Goal: Task Accomplishment & Management: Manage account settings

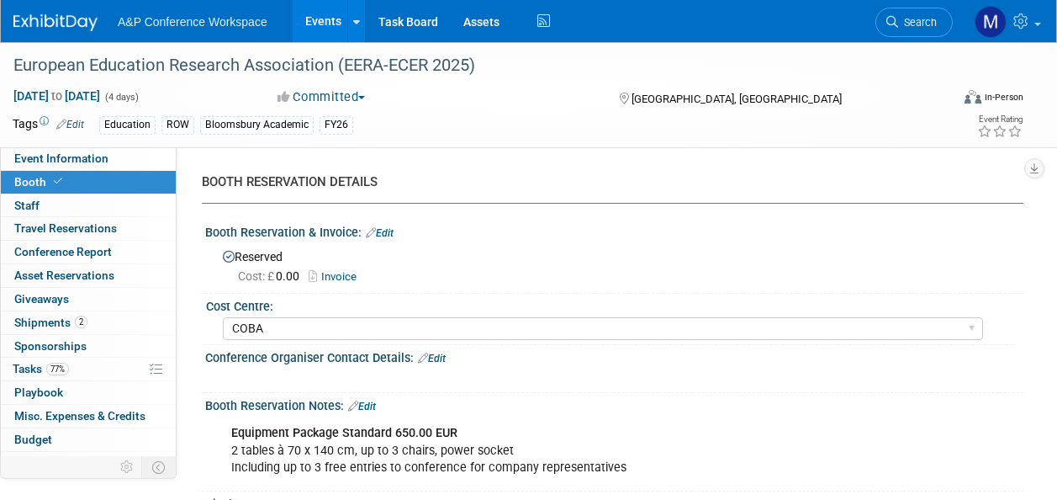
select select "COBA"
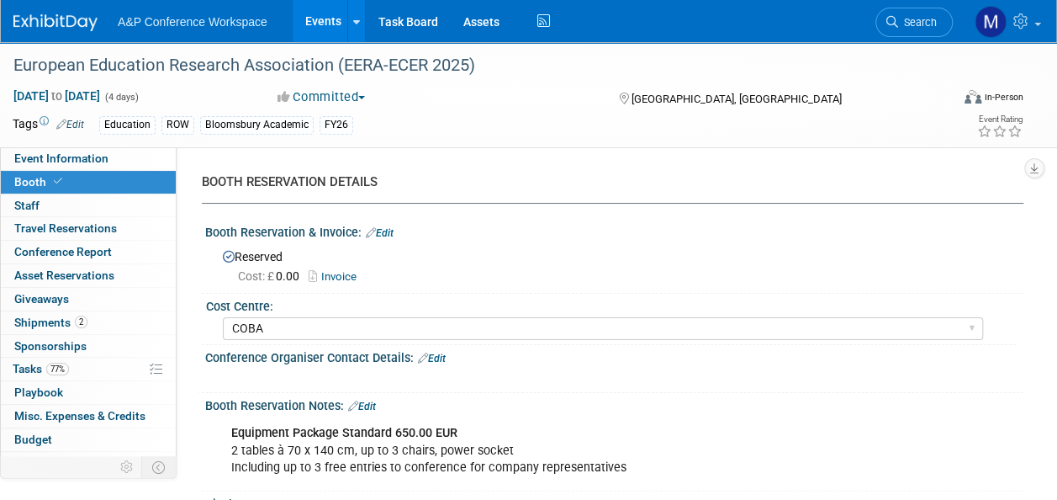
drag, startPoint x: 914, startPoint y: 25, endPoint x: 909, endPoint y: 37, distance: 13.2
click at [914, 25] on span "Search" at bounding box center [917, 22] width 39 height 13
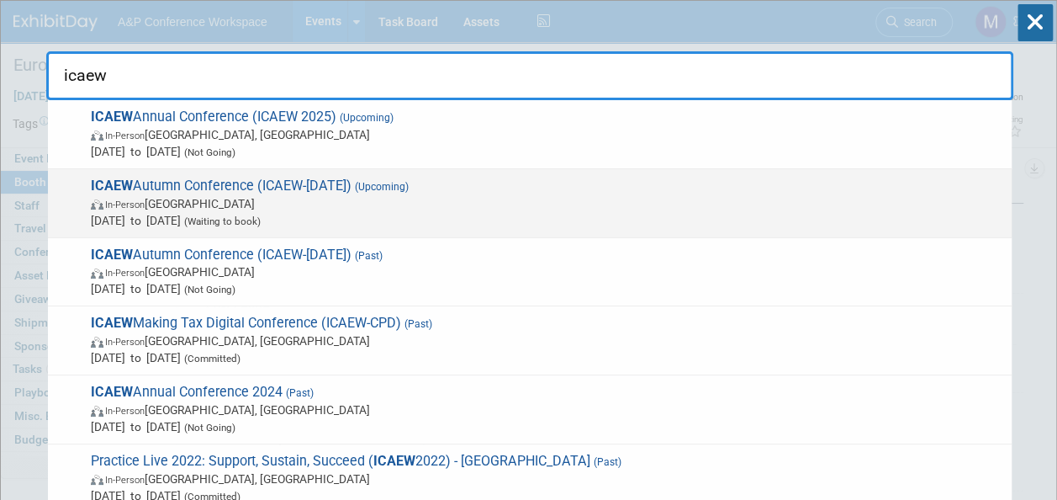
type input "icaew"
click at [291, 184] on span "ICAEW Autumn Conference (ICAEW-Nov 2025) (Upcoming) In-Person United Kingdom No…" at bounding box center [545, 202] width 918 height 51
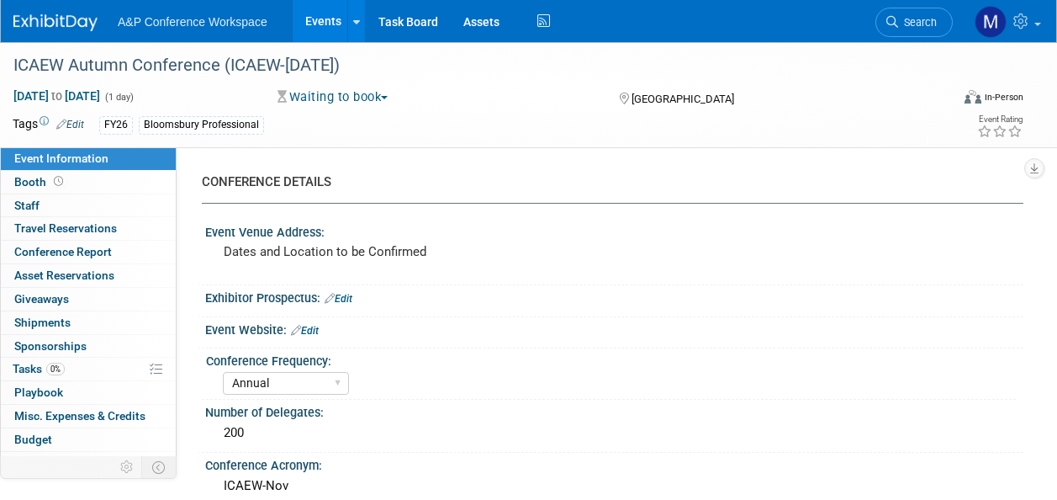
select select "Annual"
select select "Level 2"
select select "In-Person Booth"
select select "Law"
select select "Bloomsbury Professional"
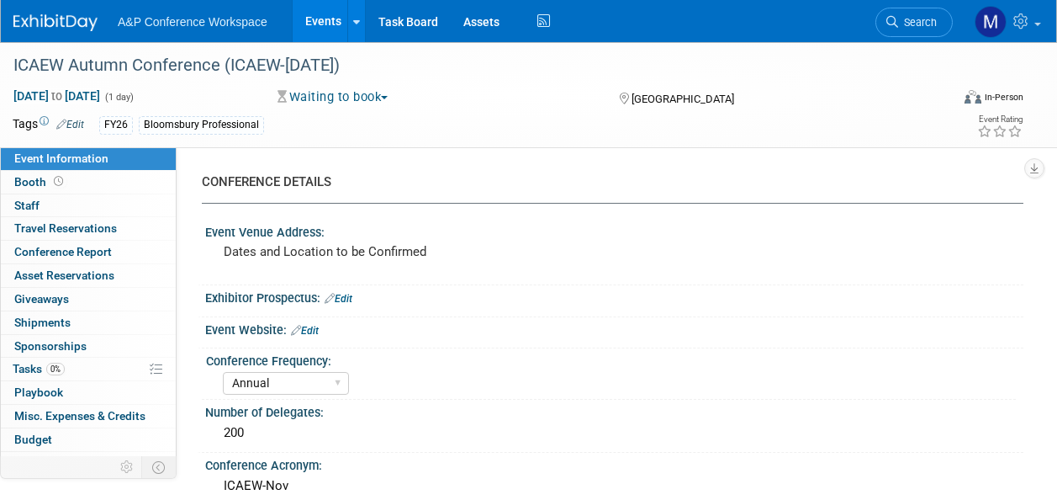
select select "[PERSON_NAME]"
select select "Brand/Subject Presence​"
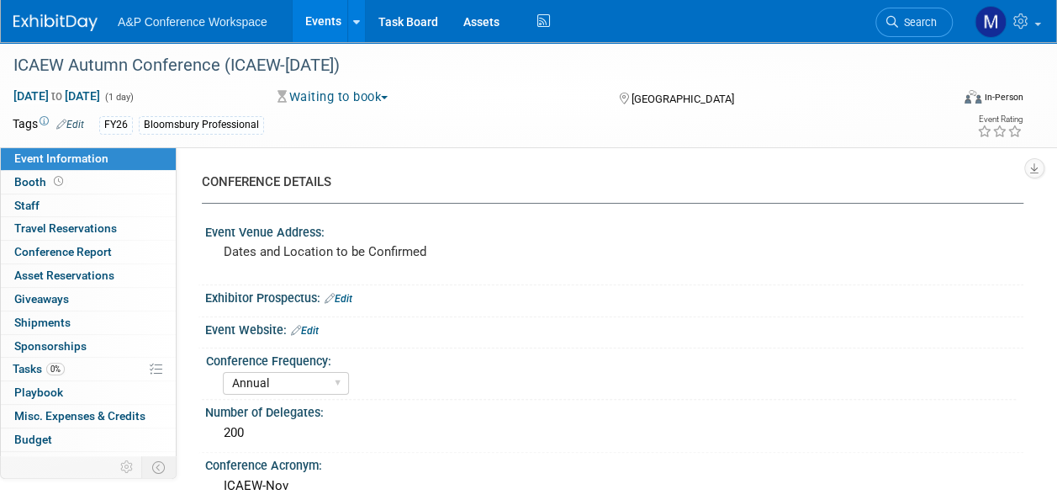
click at [121, 366] on link "0% Tasks 0%" at bounding box center [88, 369] width 175 height 23
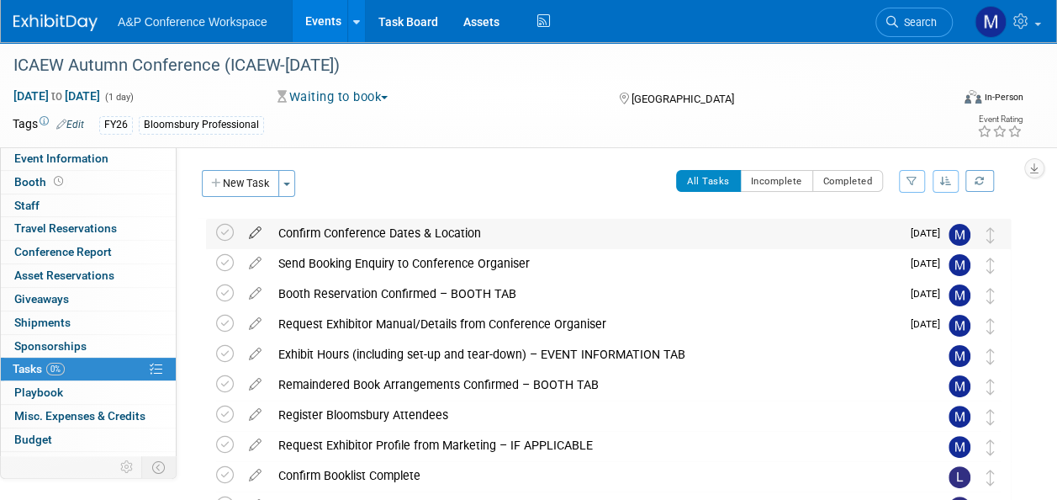
click at [258, 233] on icon at bounding box center [255, 229] width 29 height 21
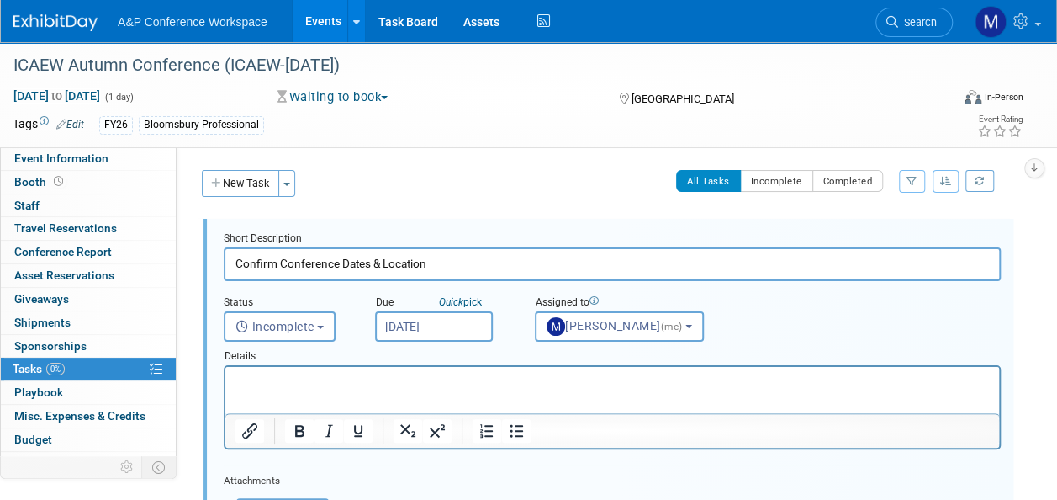
click at [433, 324] on input "[DATE]" at bounding box center [434, 326] width 118 height 30
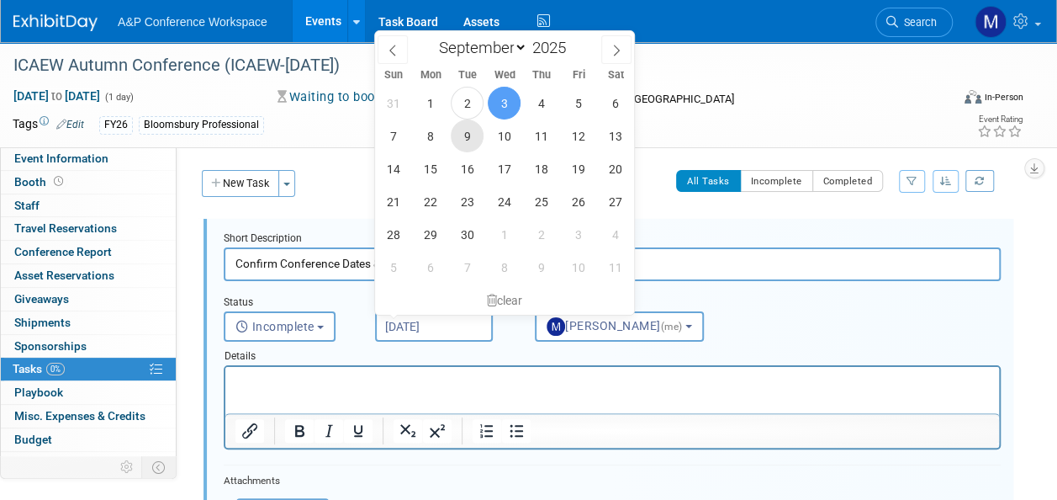
click at [459, 140] on span "9" at bounding box center [467, 135] width 33 height 33
type input "[DATE]"
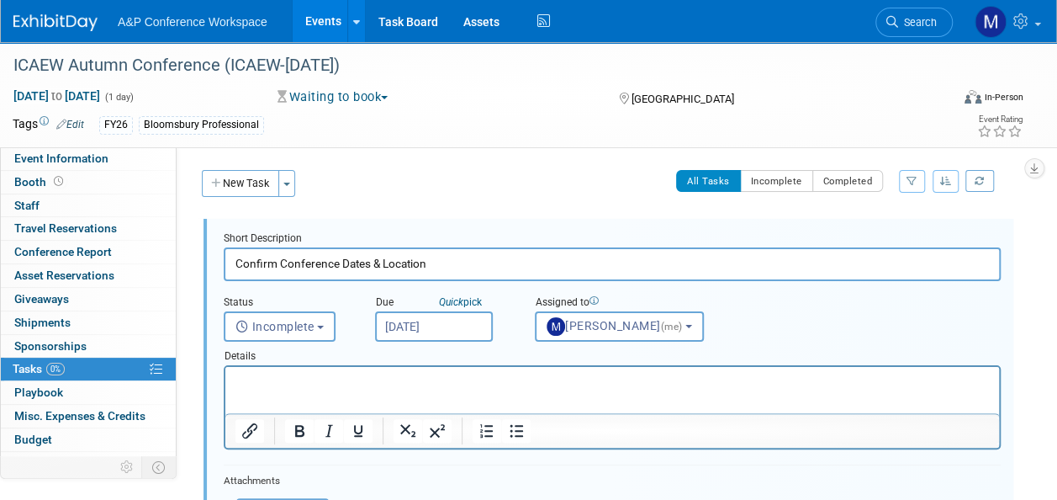
click at [386, 376] on p "Rich Text Area. Press ALT-0 for help." at bounding box center [613, 381] width 755 height 16
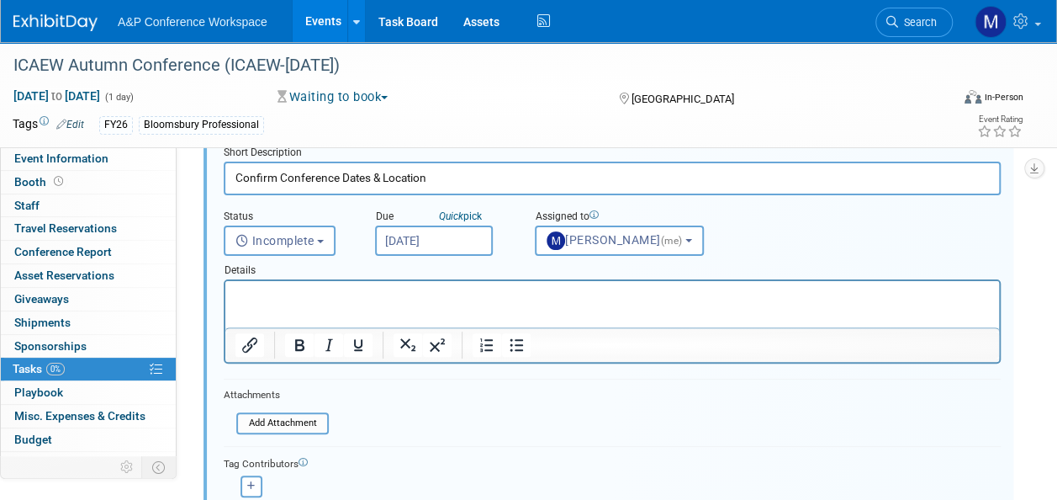
scroll to position [168, 0]
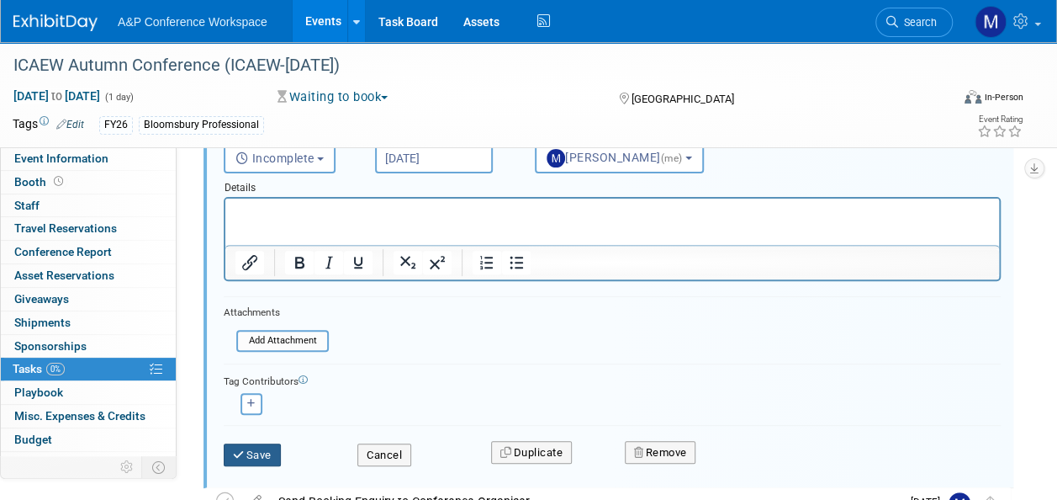
click at [259, 457] on button "Save" at bounding box center [252, 455] width 57 height 24
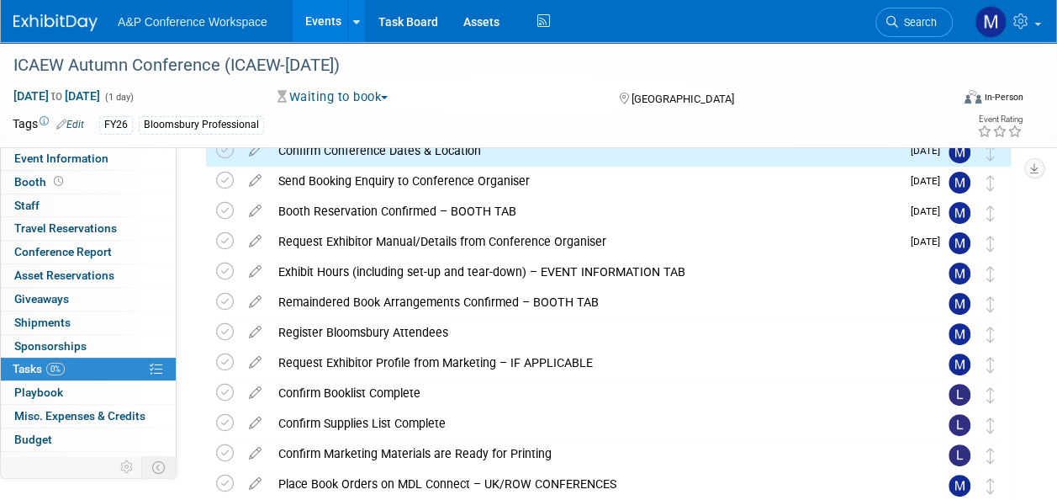
scroll to position [0, 0]
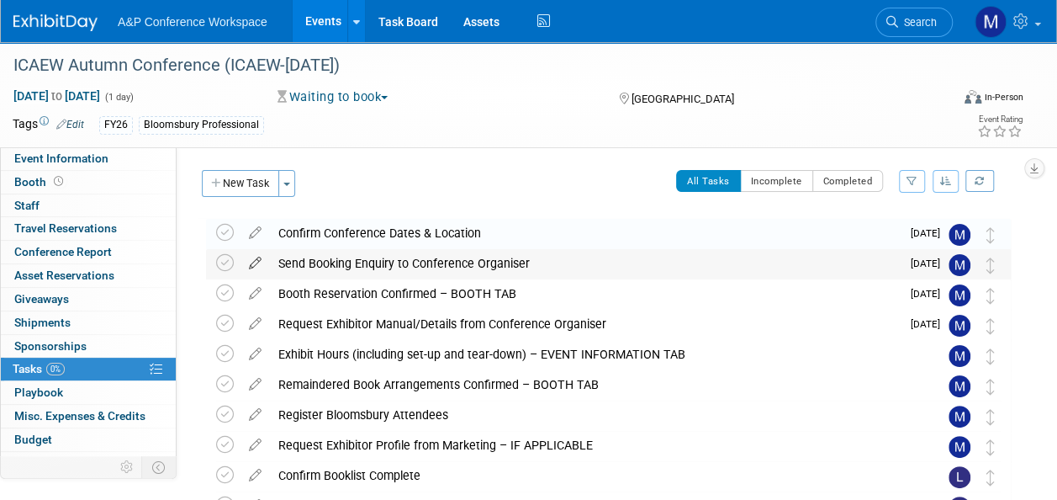
click at [259, 262] on icon at bounding box center [255, 259] width 29 height 21
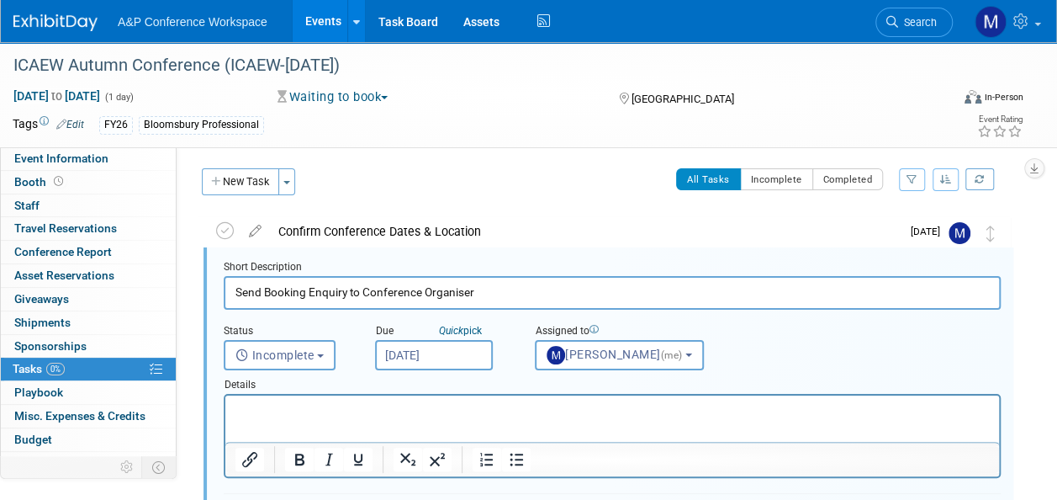
click at [388, 356] on input "[DATE]" at bounding box center [434, 355] width 118 height 30
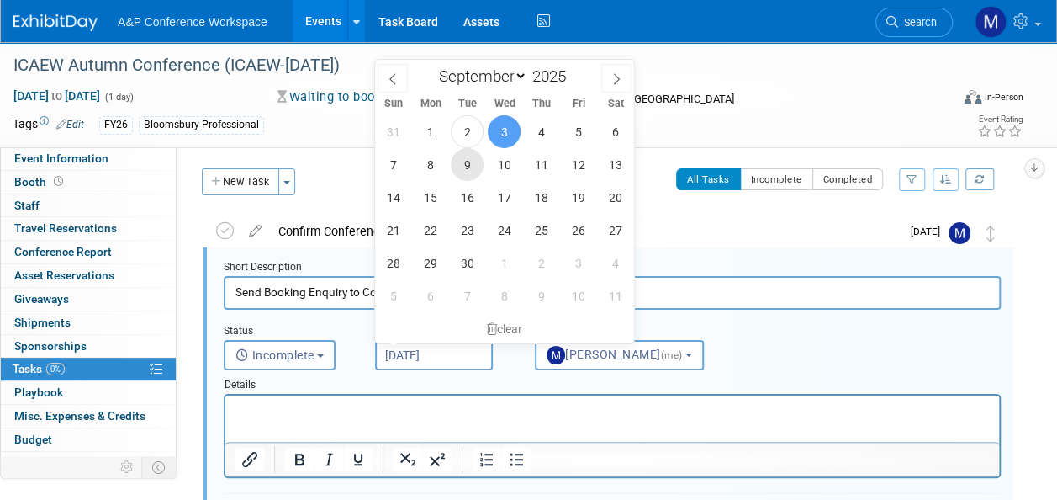
click at [463, 169] on span "9" at bounding box center [467, 164] width 33 height 33
type input "[DATE]"
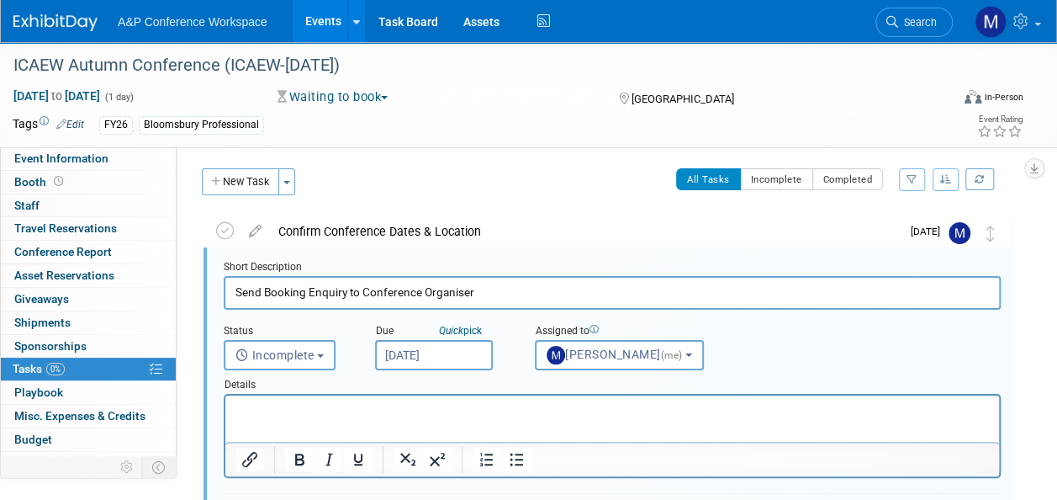
click at [421, 413] on p "Rich Text Area. Press ALT-0 for help." at bounding box center [613, 410] width 755 height 16
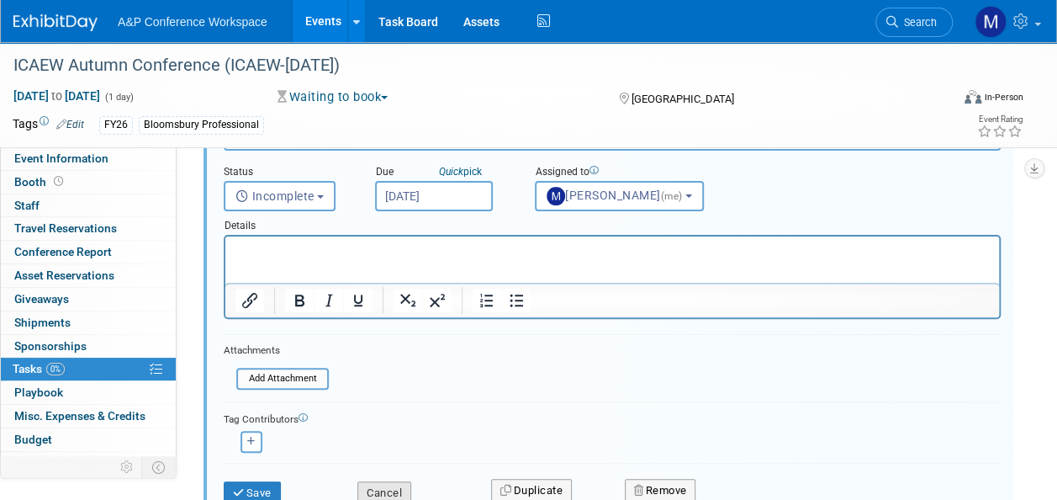
scroll to position [254, 0]
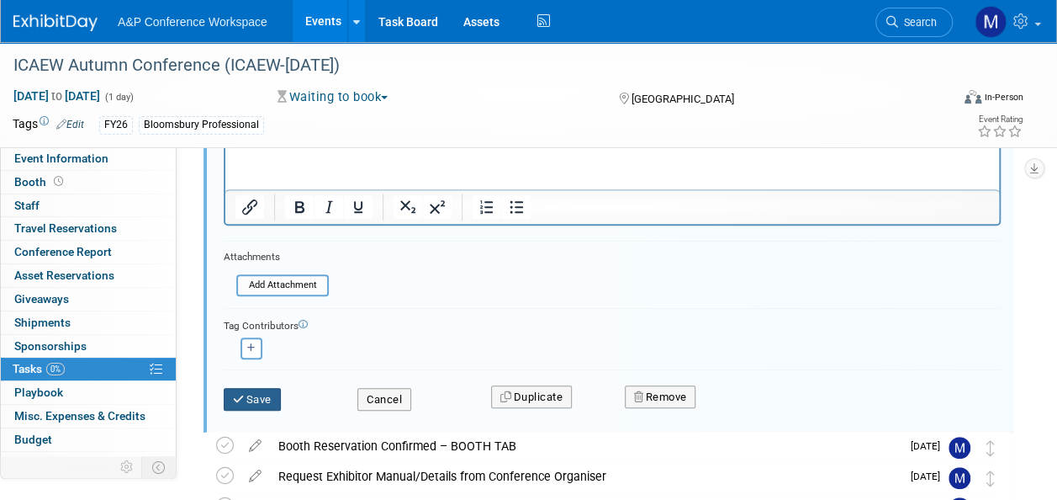
click at [261, 399] on button "Save" at bounding box center [252, 400] width 57 height 24
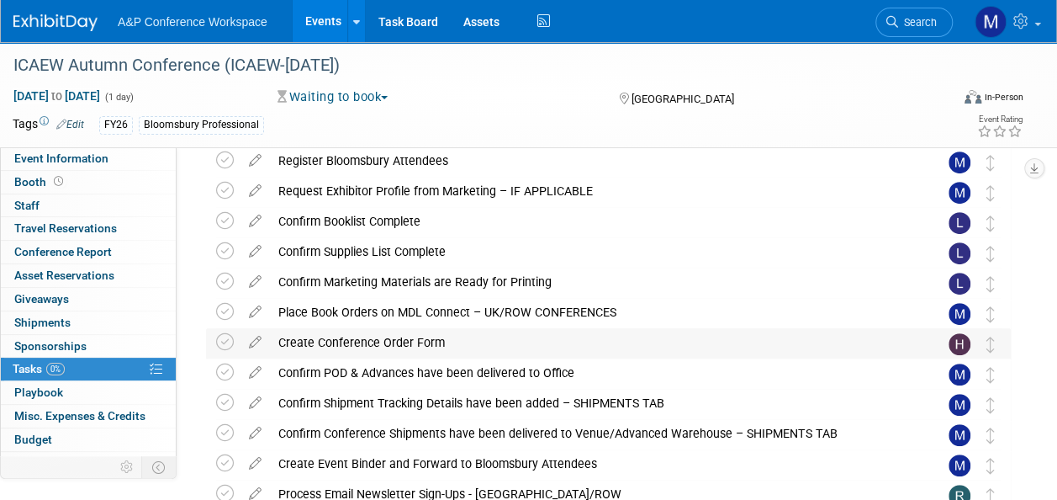
scroll to position [86, 0]
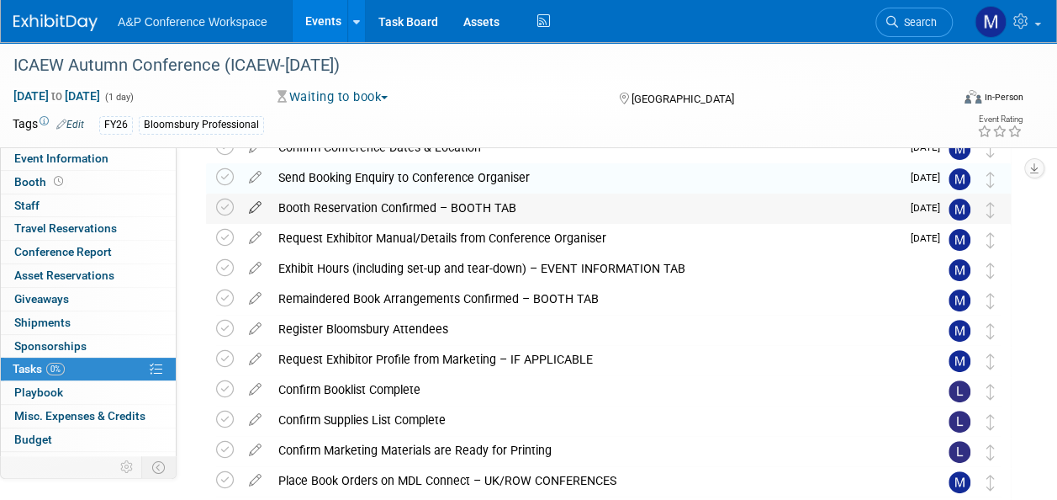
click at [253, 202] on icon at bounding box center [255, 203] width 29 height 21
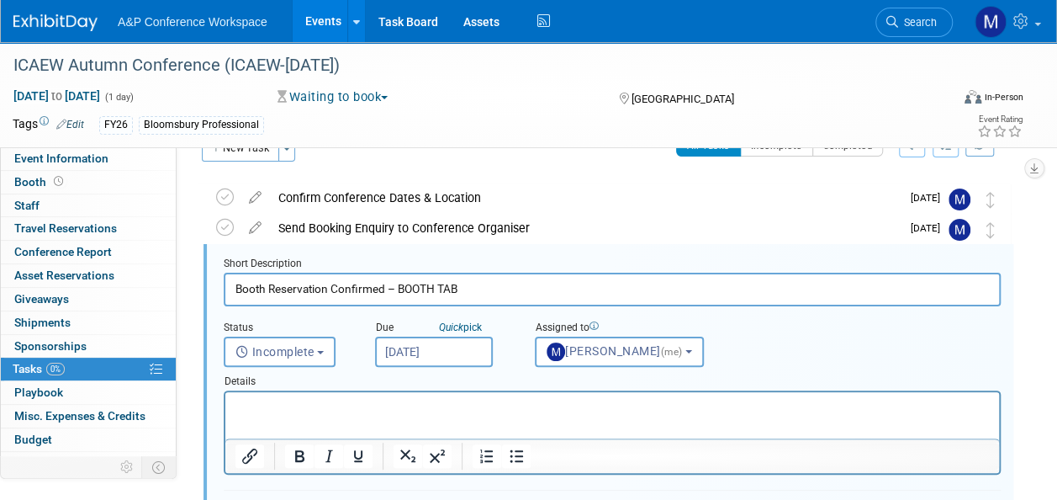
scroll to position [32, 0]
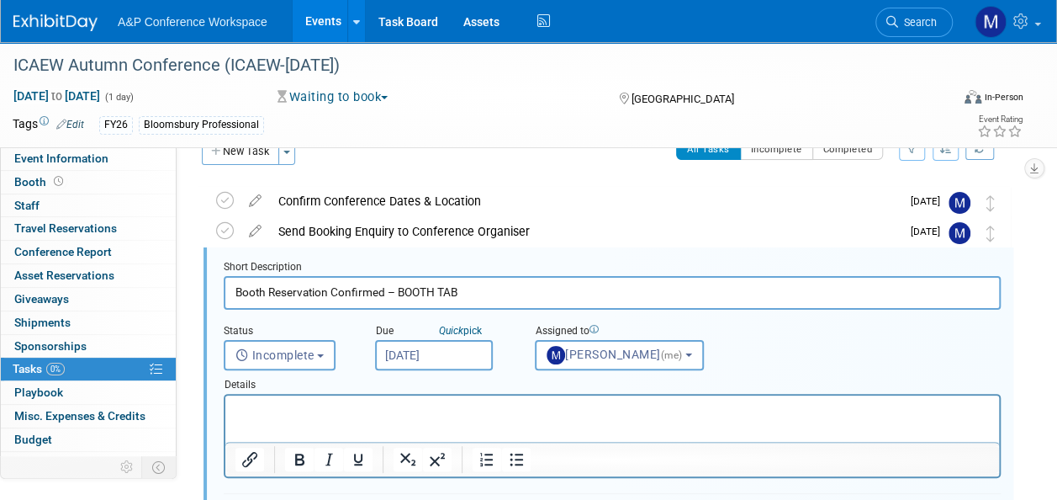
click at [441, 358] on input "[DATE]" at bounding box center [434, 355] width 118 height 30
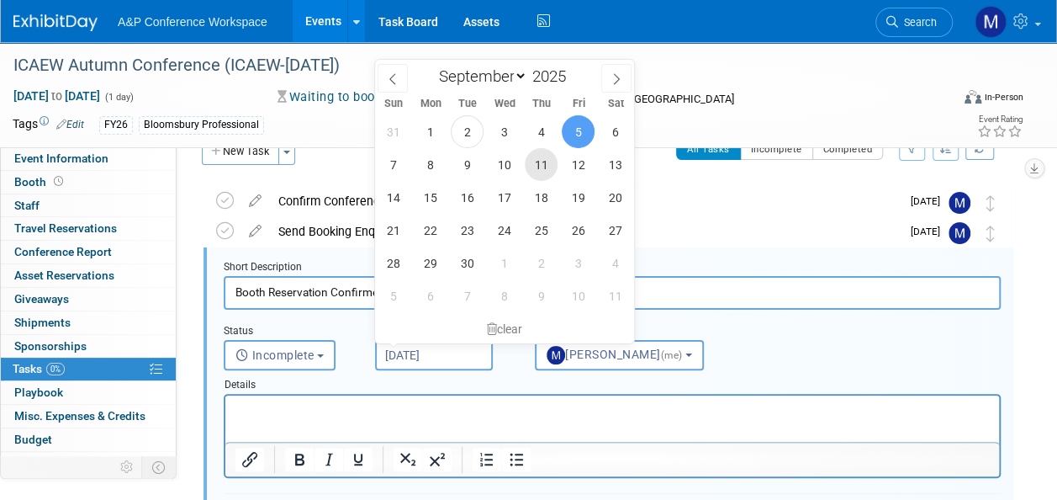
click at [550, 167] on span "11" at bounding box center [541, 164] width 33 height 33
type input "[DATE]"
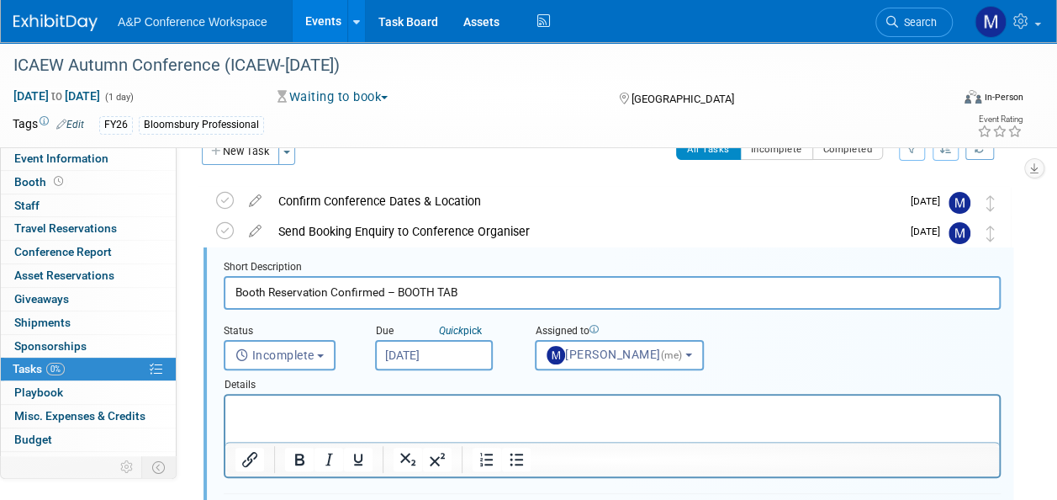
click at [433, 416] on p "Rich Text Area. Press ALT-0 for help." at bounding box center [613, 410] width 755 height 16
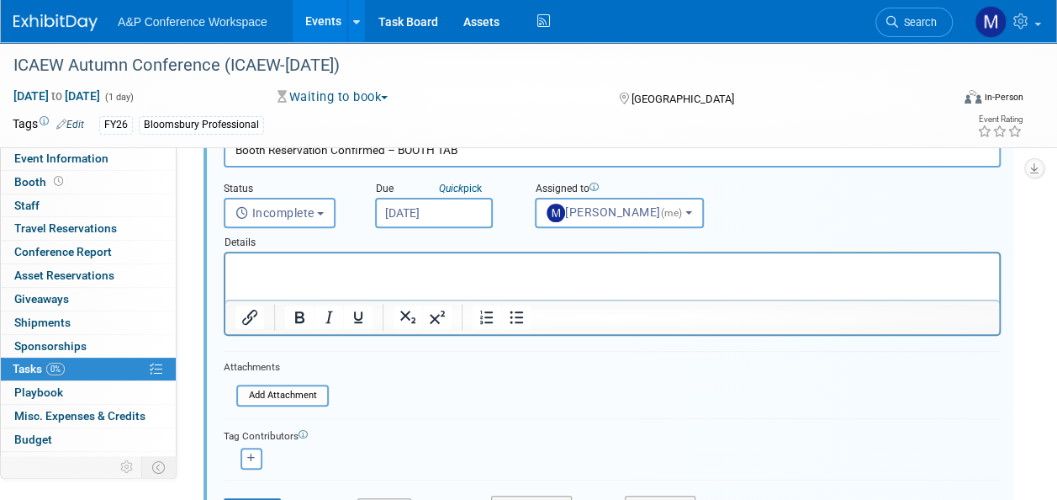
scroll to position [284, 0]
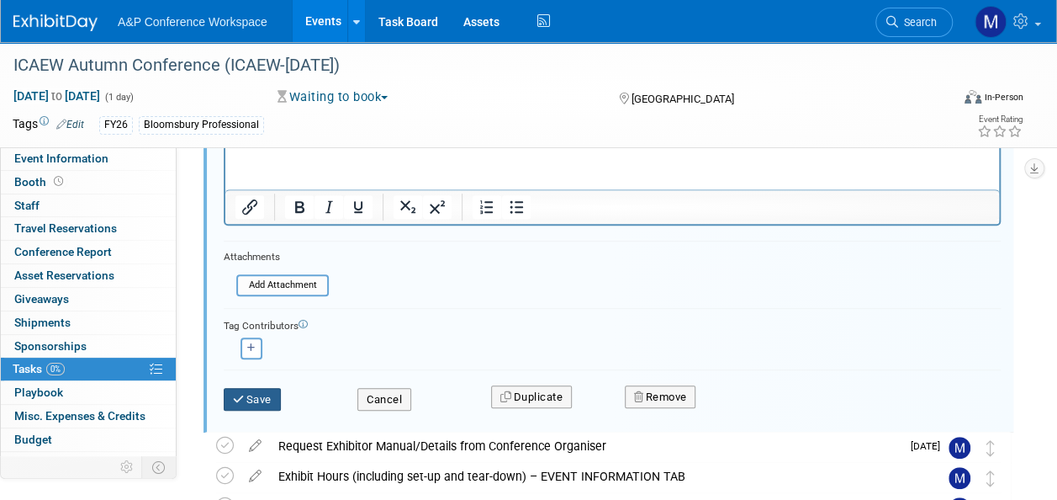
click at [271, 400] on button "Save" at bounding box center [252, 400] width 57 height 24
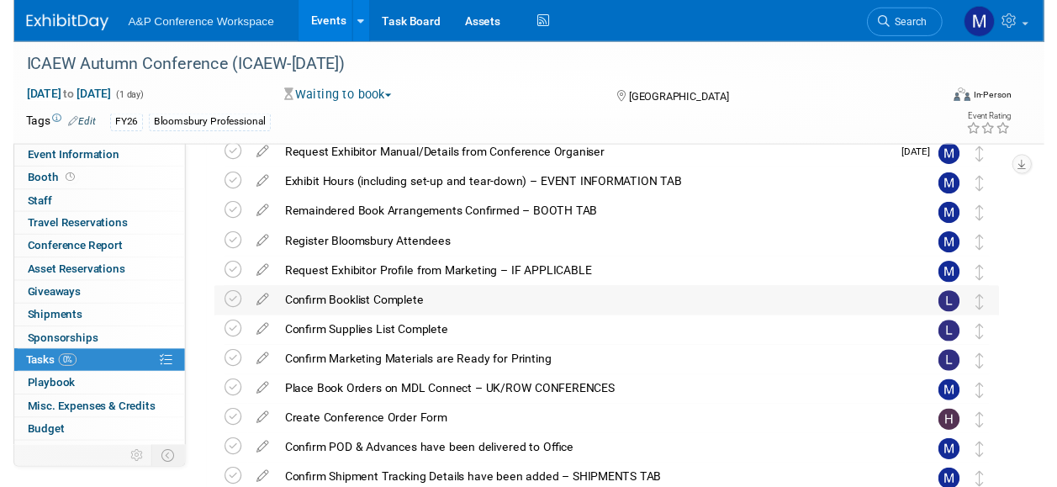
scroll to position [32, 0]
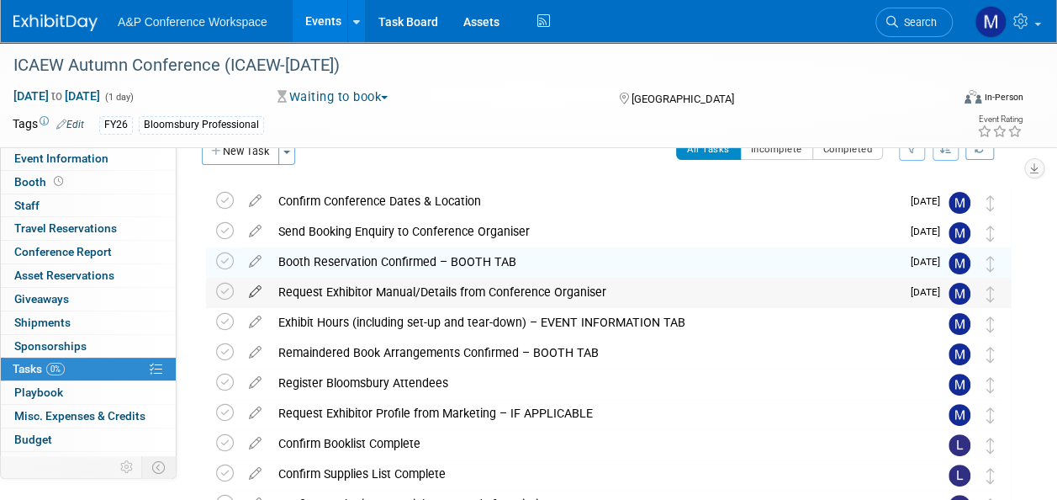
click at [254, 289] on icon at bounding box center [255, 288] width 29 height 21
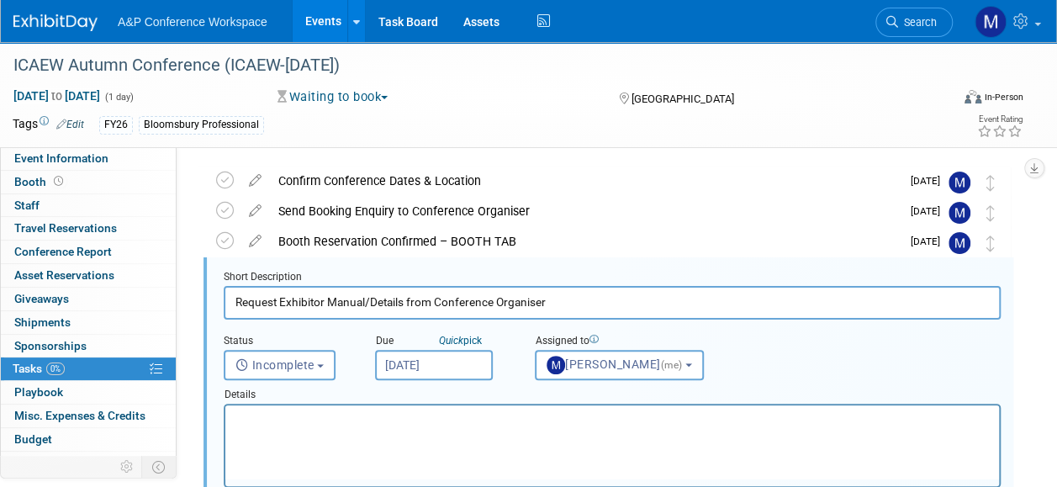
scroll to position [62, 0]
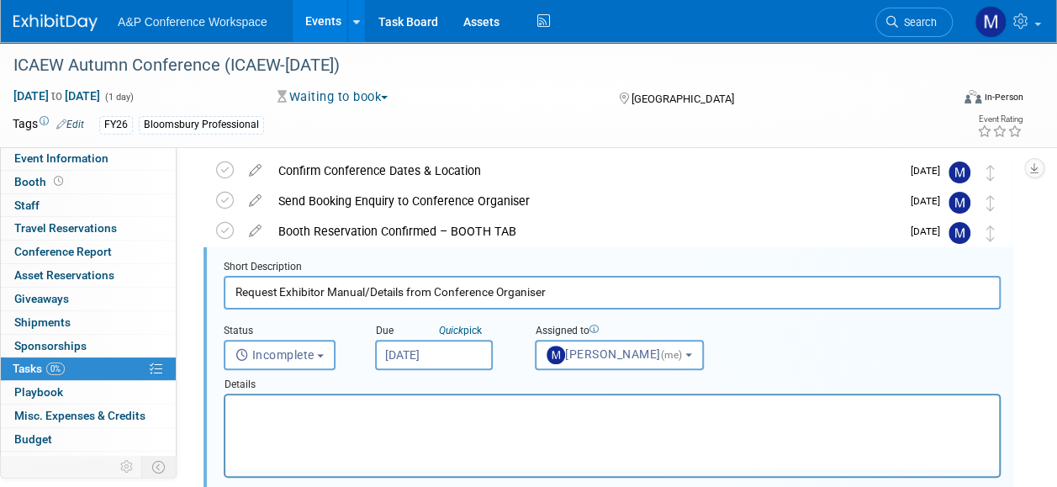
click at [422, 360] on input "[DATE]" at bounding box center [434, 355] width 118 height 30
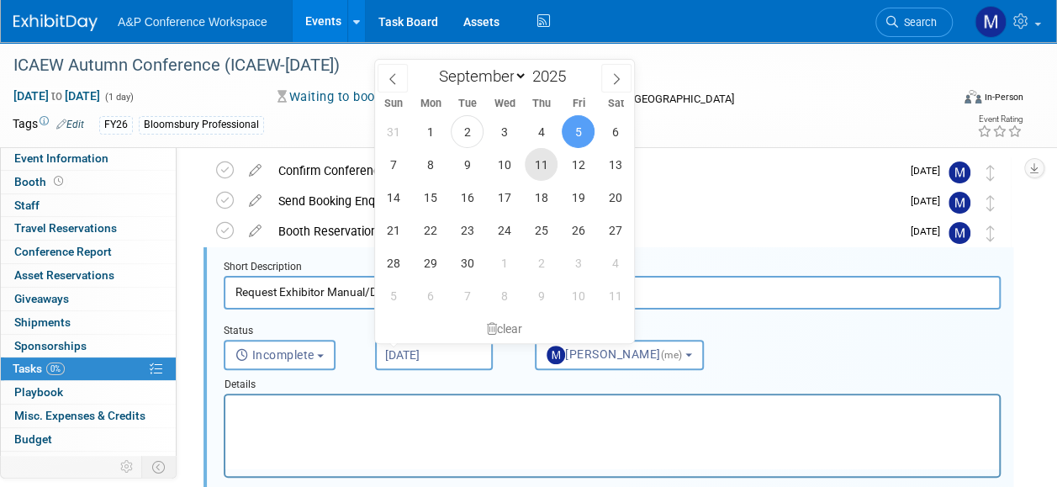
click at [541, 171] on span "11" at bounding box center [541, 164] width 33 height 33
type input "[DATE]"
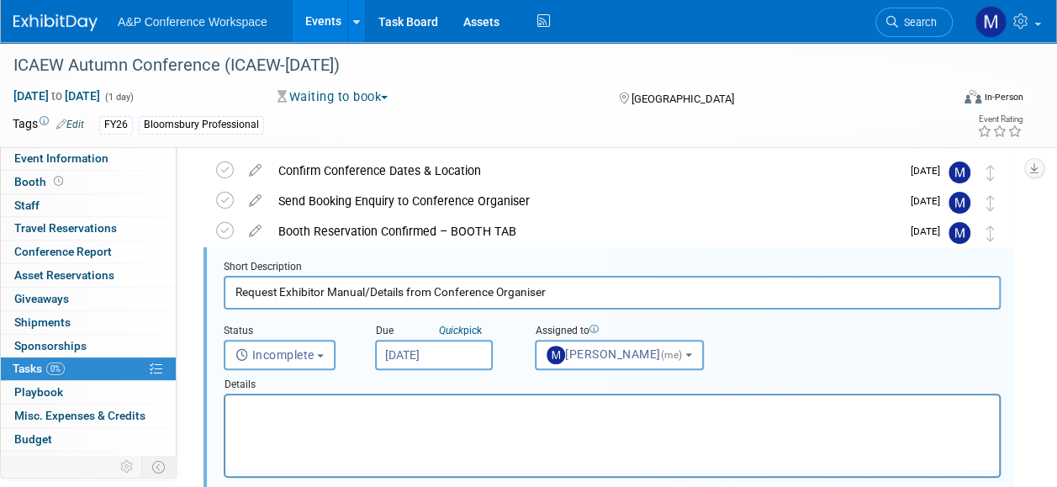
click at [436, 406] on p "Rich Text Area. Press ALT-0 for help." at bounding box center [613, 410] width 755 height 16
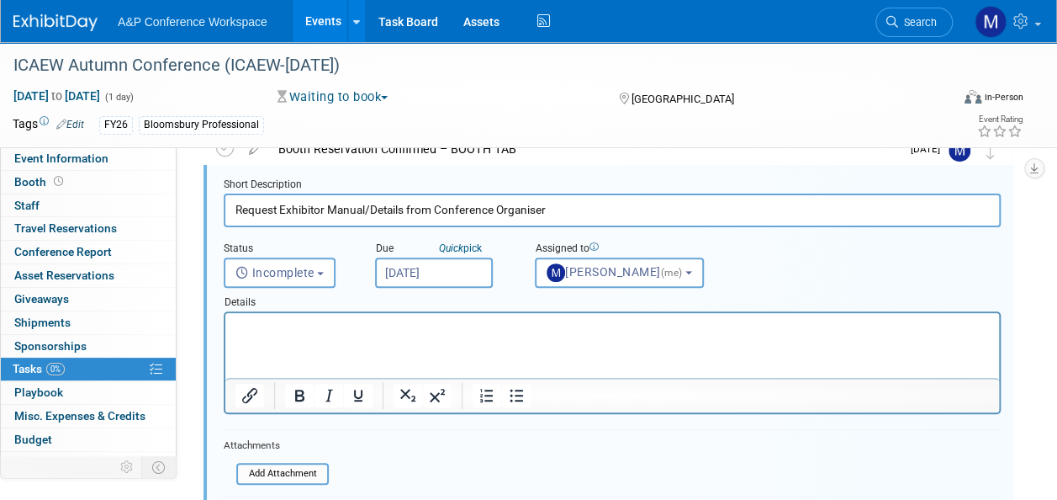
scroll to position [230, 0]
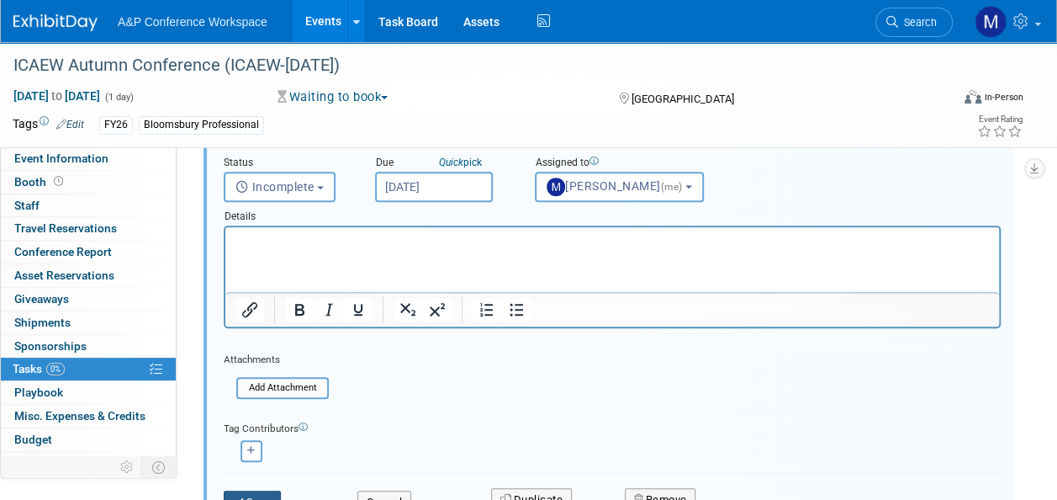
click at [265, 492] on button "Save" at bounding box center [252, 502] width 57 height 24
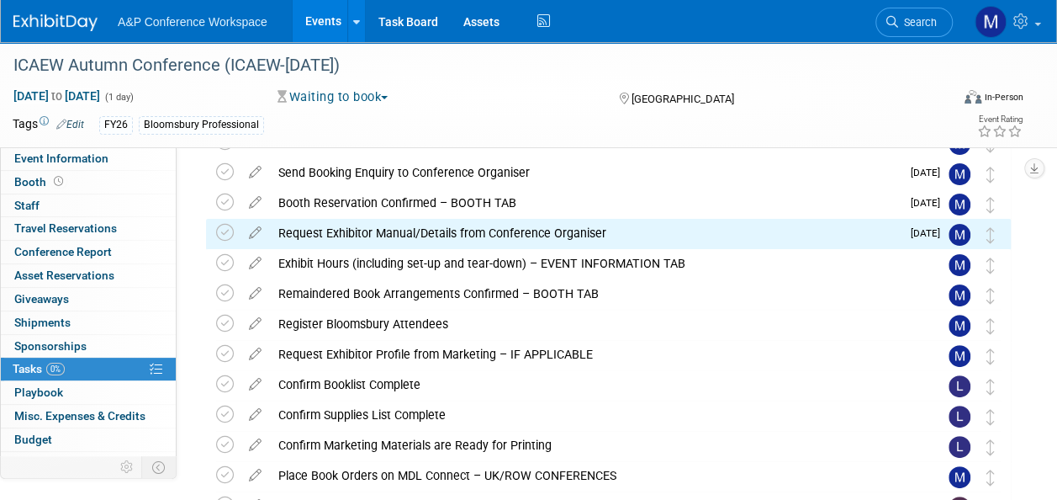
scroll to position [0, 0]
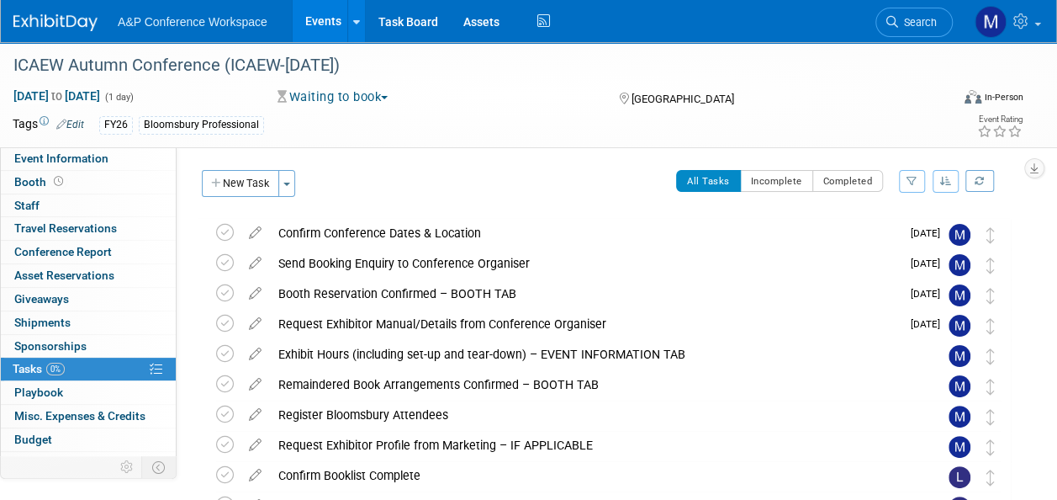
click at [905, 30] on link "Search" at bounding box center [914, 22] width 77 height 29
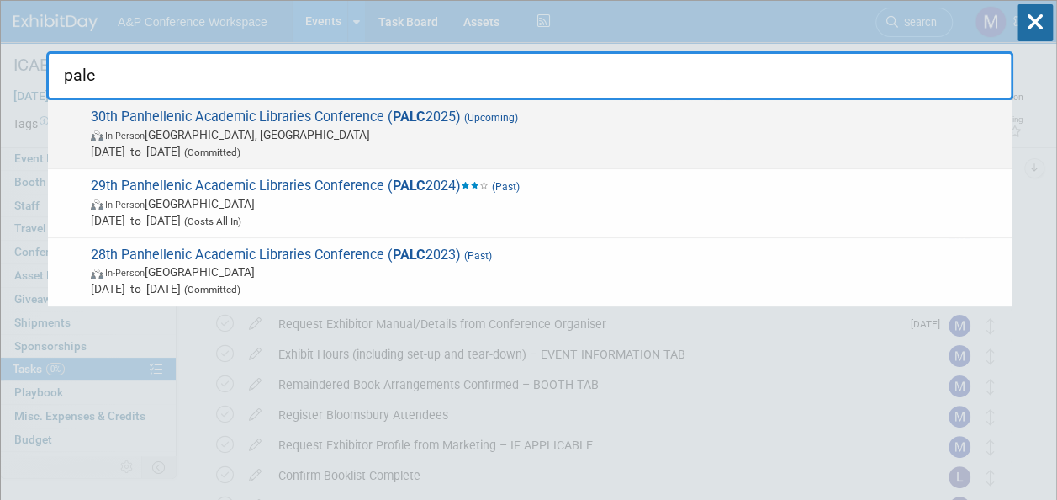
type input "palc"
click at [358, 114] on span "30th Panhellenic Academic Libraries Conference ( PALC 2025) (Upcoming) In-Perso…" at bounding box center [545, 134] width 918 height 51
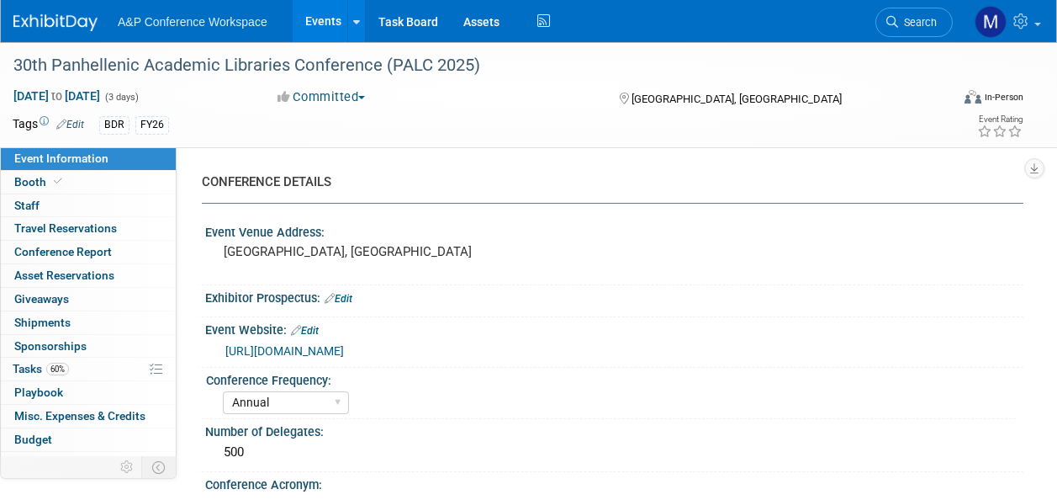
select select "Annual"
select select "Level 2"
select select "In-Person Booth"
select select "Libraries"
select select "Bloomsbury Digital Resources"
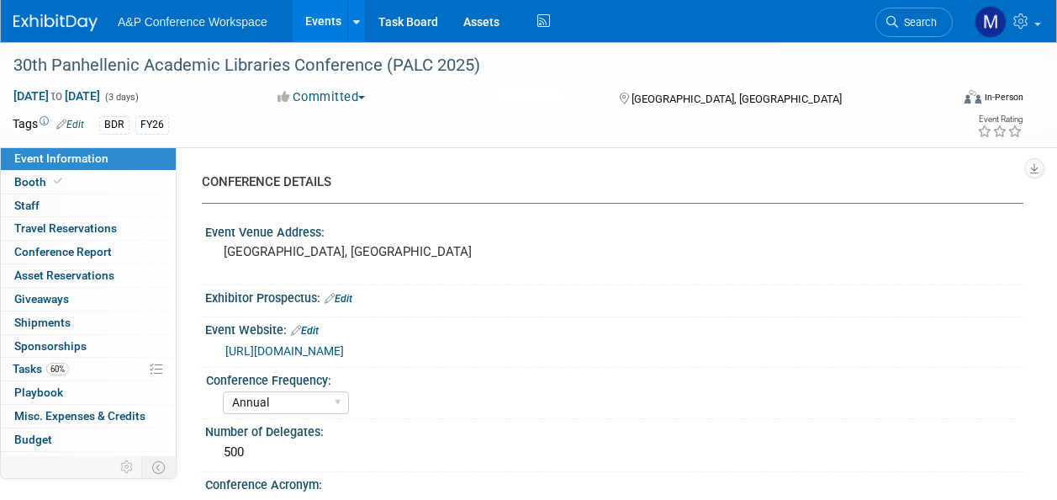
select select "[PERSON_NAME]"
select select "BDR Product Awareness and Trial Generation​"
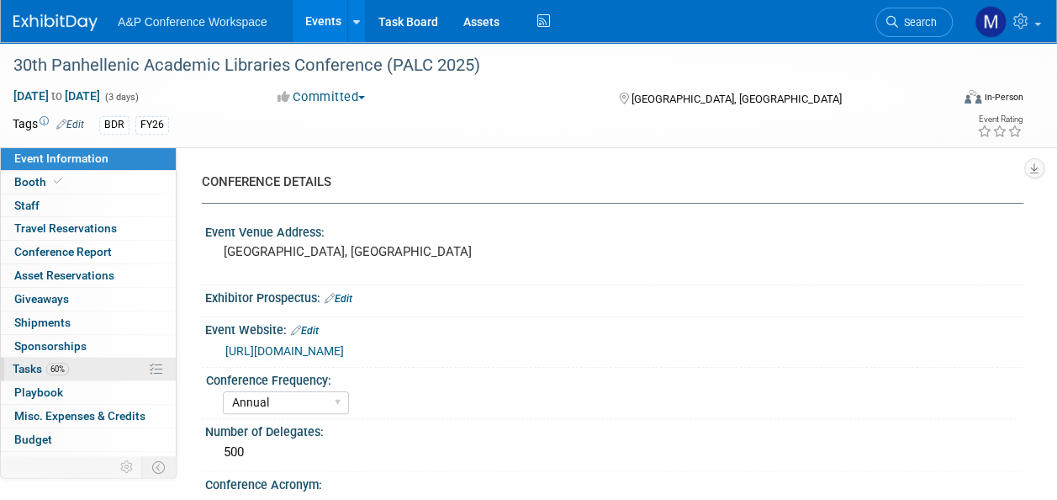
click at [56, 358] on link "60% Tasks 60%" at bounding box center [88, 369] width 175 height 23
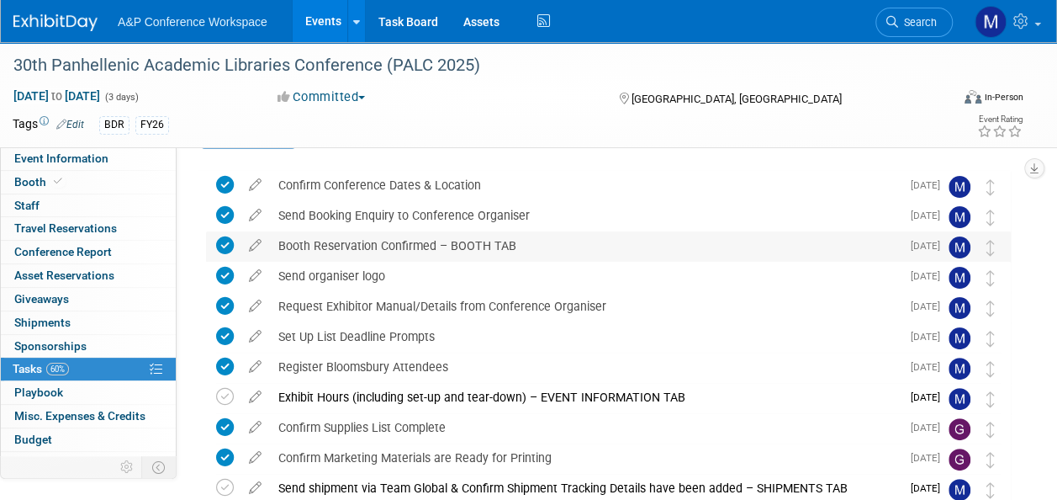
scroll to position [84, 0]
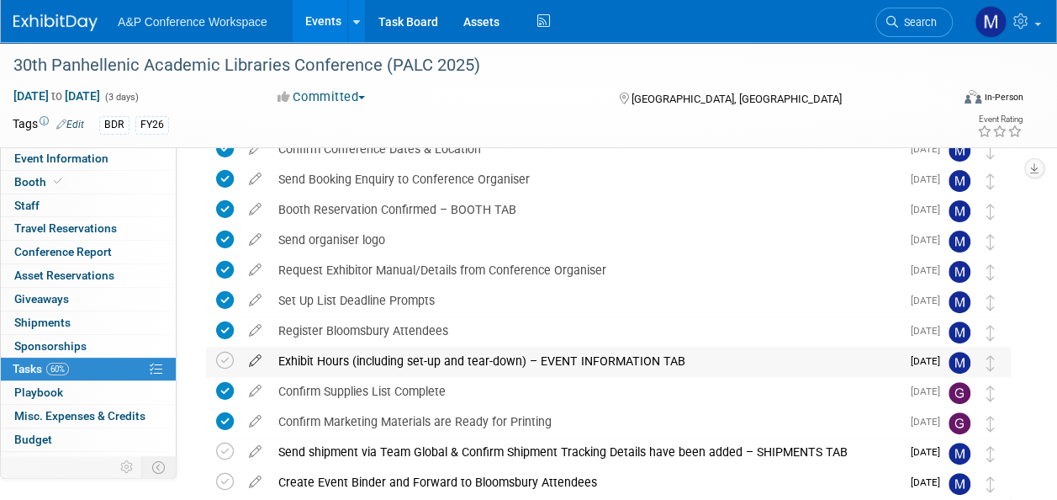
click at [253, 355] on icon at bounding box center [255, 357] width 29 height 21
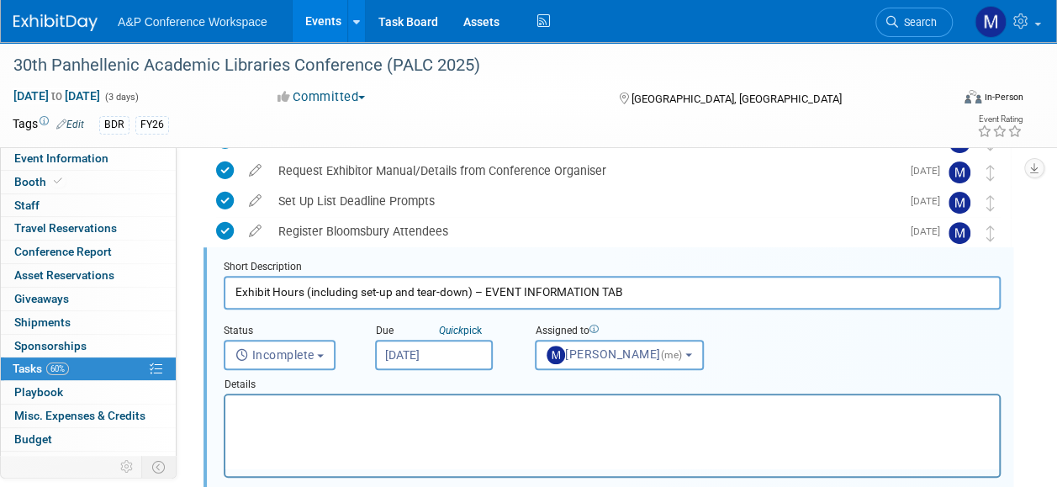
scroll to position [0, 0]
click at [426, 345] on input "[DATE]" at bounding box center [434, 355] width 118 height 30
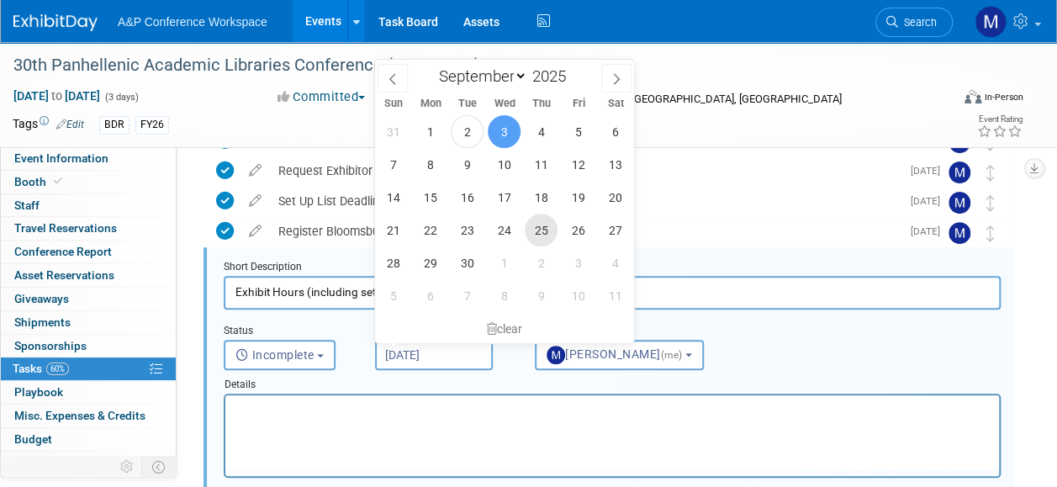
click at [543, 222] on span "25" at bounding box center [541, 230] width 33 height 33
type input "Sep 25, 2025"
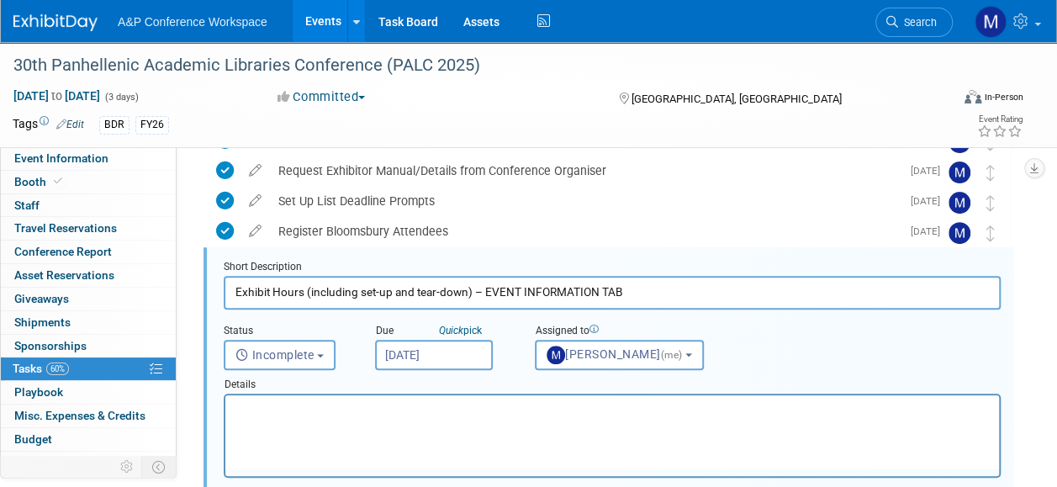
click at [482, 410] on p "Rich Text Area. Press ALT-0 for help." at bounding box center [613, 410] width 755 height 16
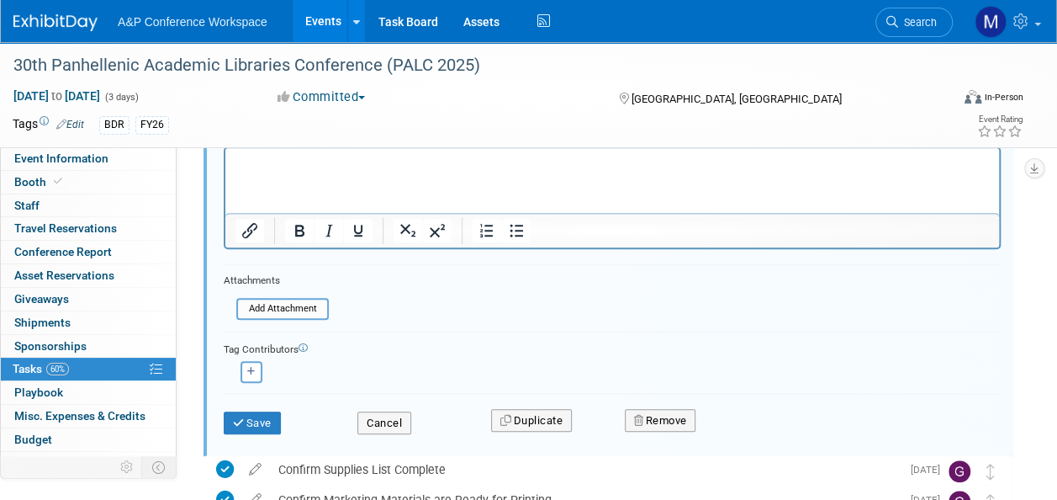
scroll to position [436, 0]
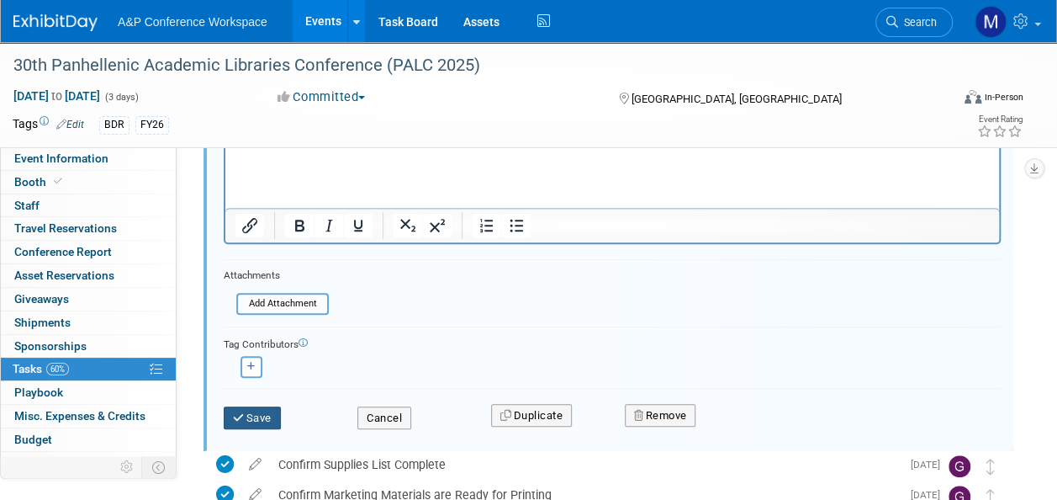
click at [266, 419] on button "Save" at bounding box center [252, 418] width 57 height 24
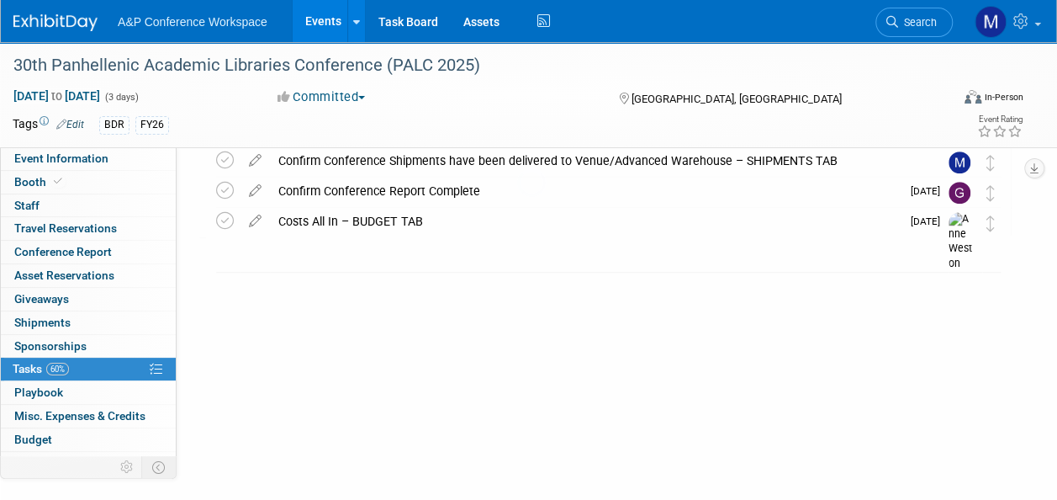
scroll to position [275, 0]
